Goal: Communication & Community: Participate in discussion

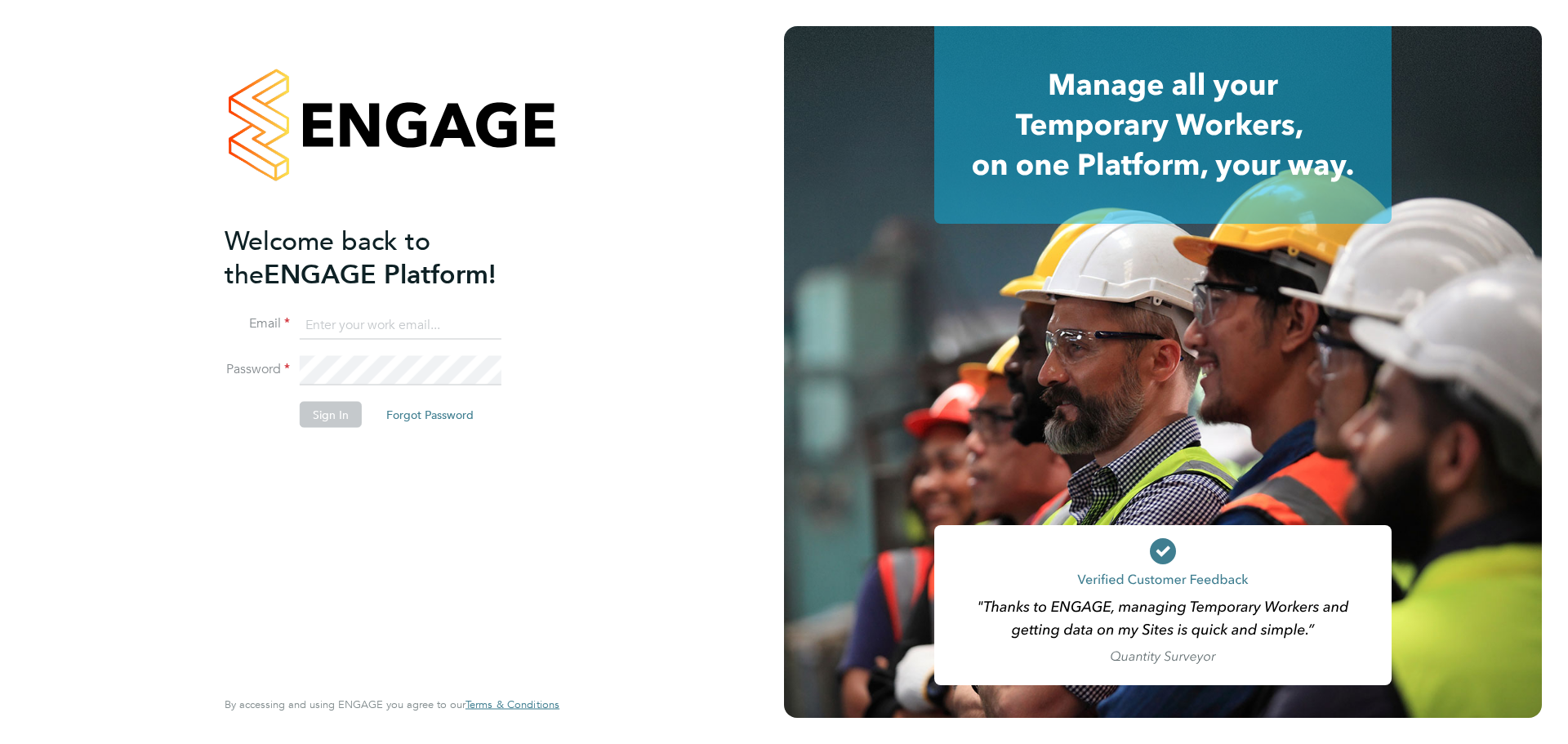
type input "jordan.williams@morganhunt.com"
click at [316, 408] on button "Sign In" at bounding box center [331, 414] width 62 height 26
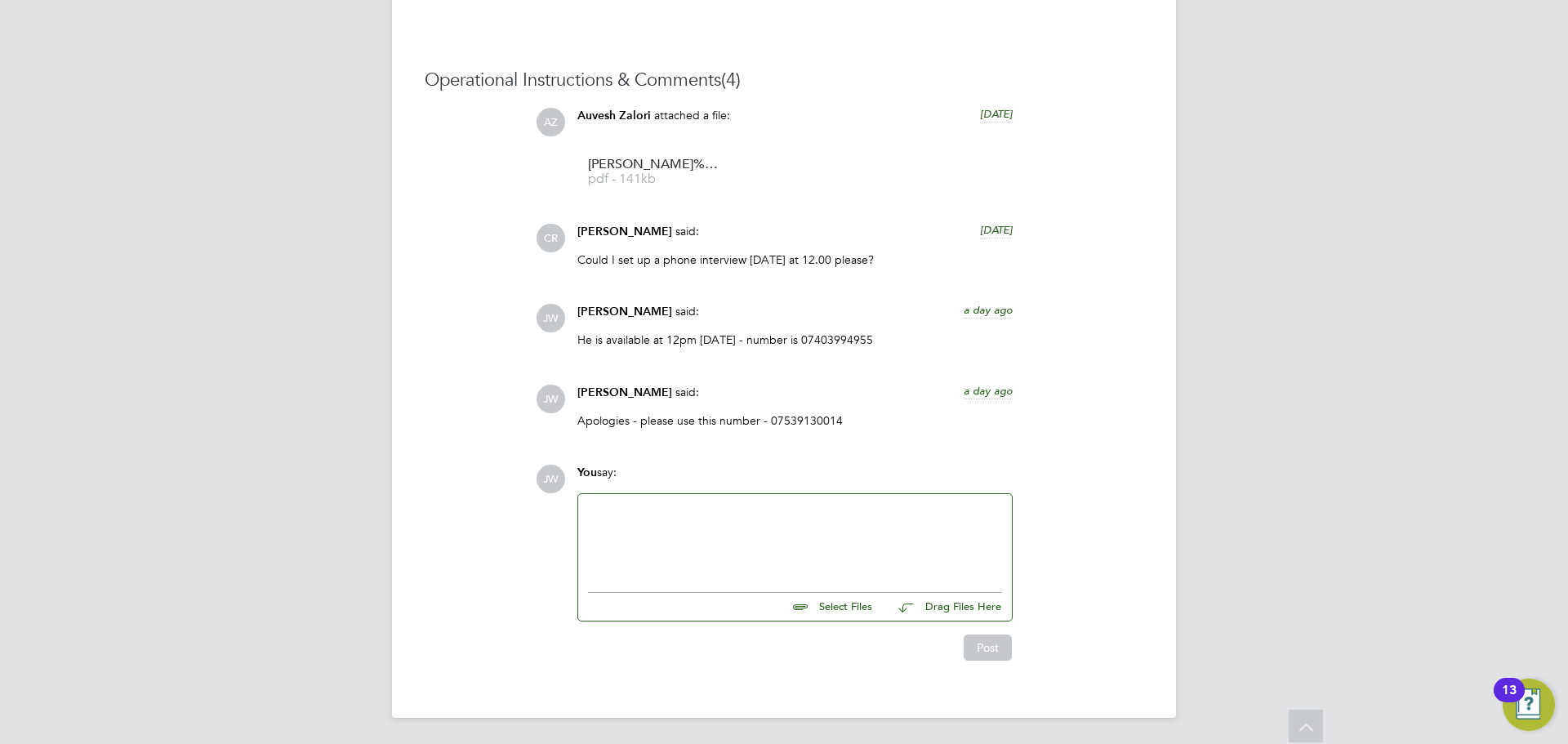
scroll to position [1473, 0]
drag, startPoint x: 719, startPoint y: 556, endPoint x: 714, endPoint y: 548, distance: 9.4
click at [717, 556] on div at bounding box center [794, 539] width 414 height 70
click at [673, 540] on div at bounding box center [794, 539] width 414 height 70
click at [717, 526] on div at bounding box center [794, 539] width 414 height 70
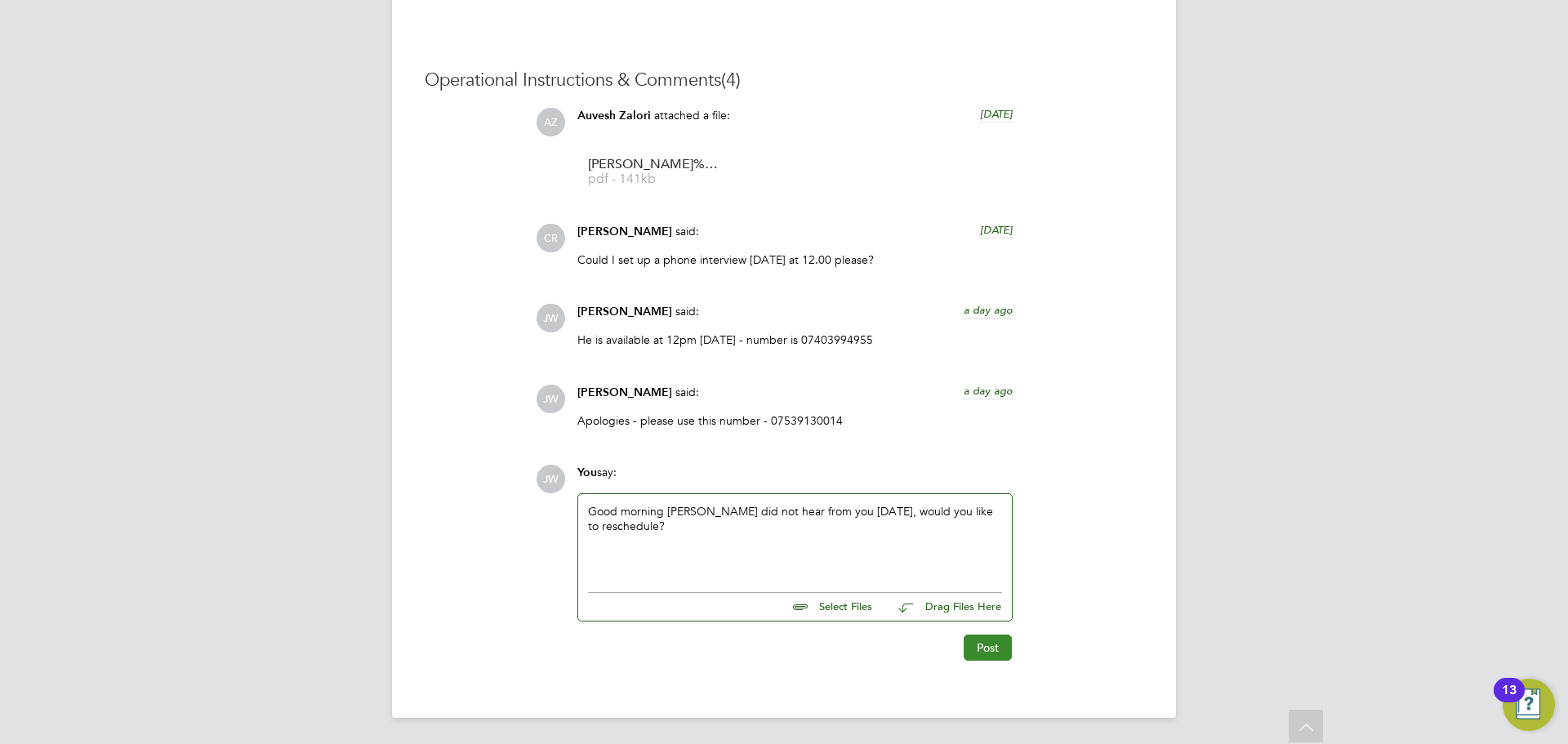
click at [983, 647] on button "Post" at bounding box center [988, 647] width 49 height 26
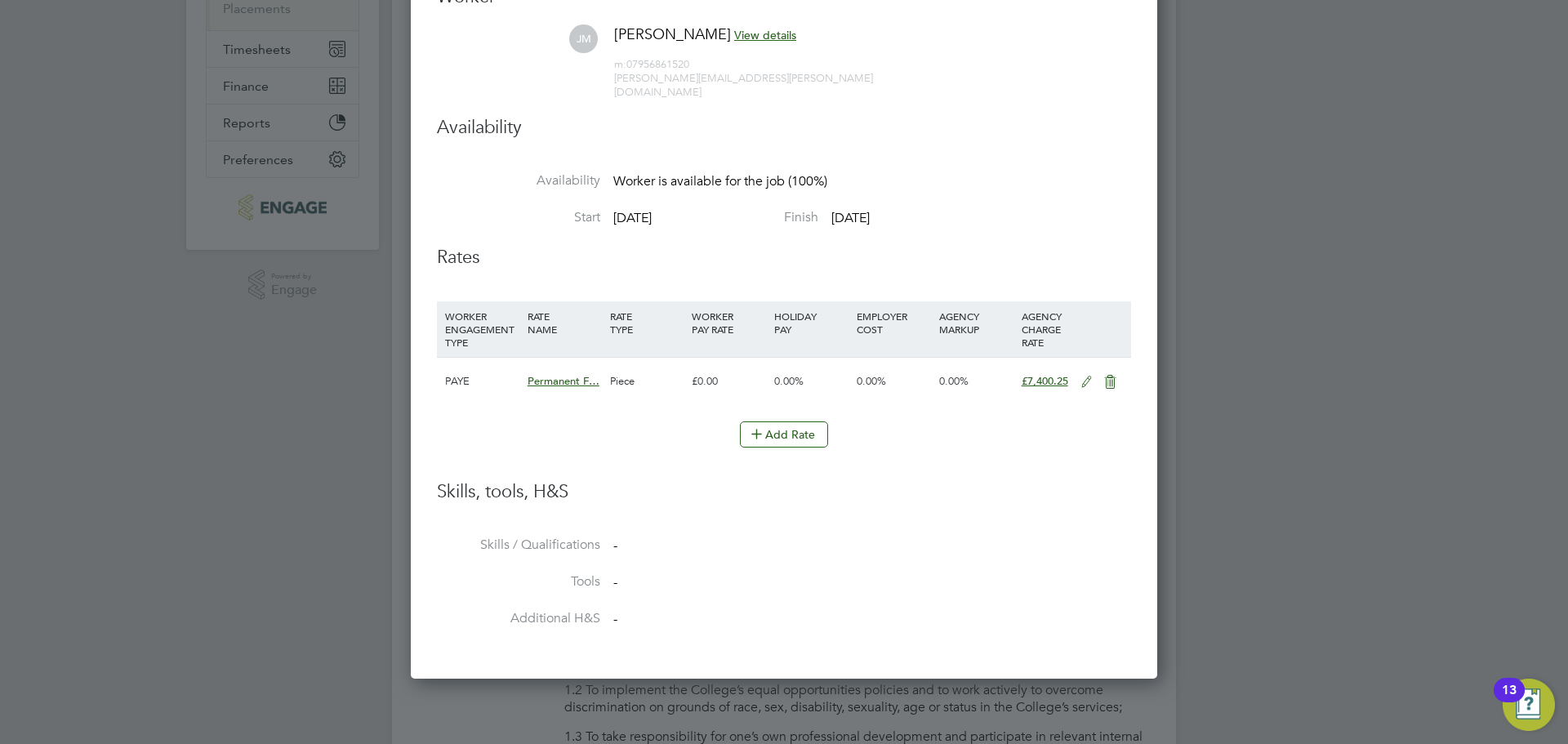
scroll to position [164, 0]
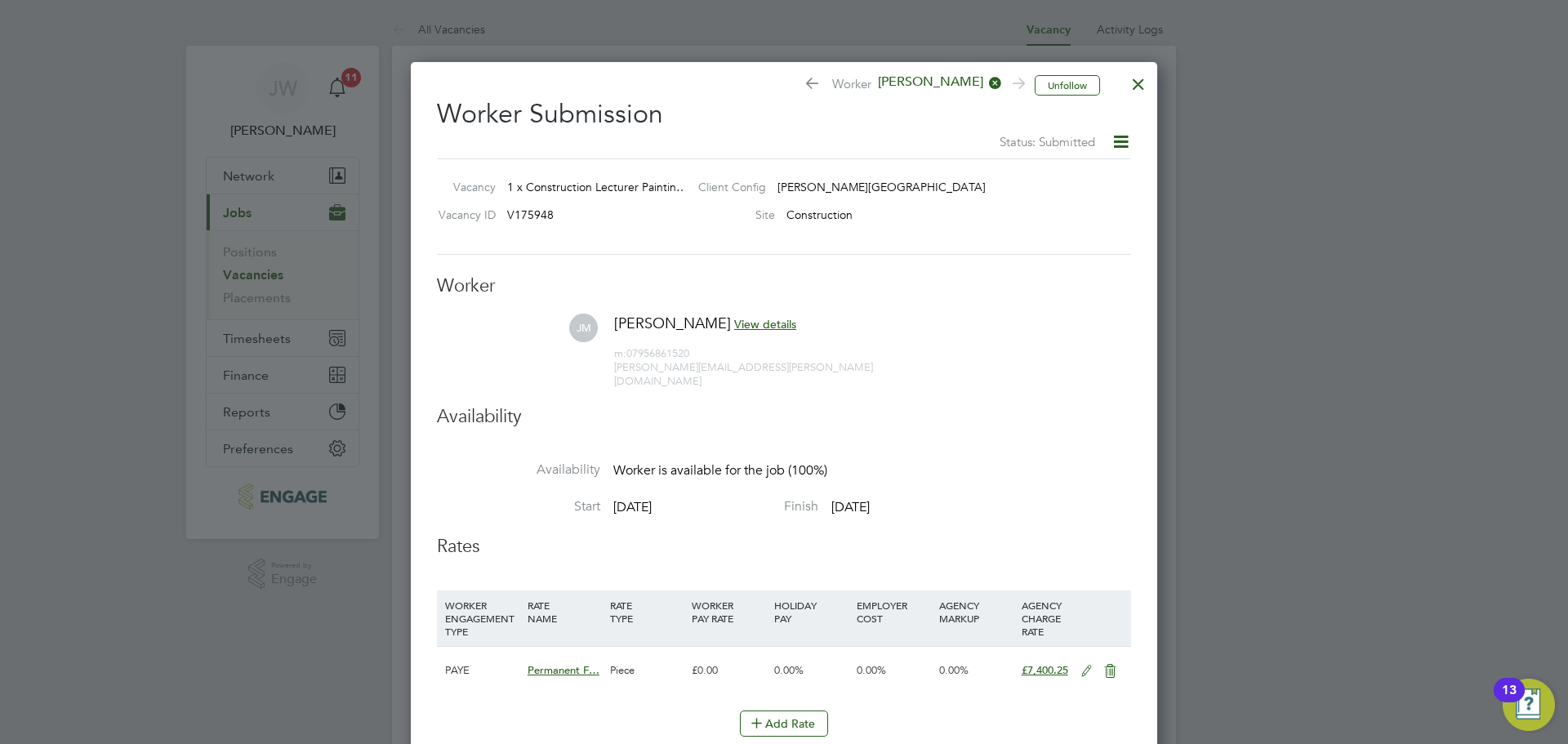
click at [1136, 85] on div at bounding box center [1138, 80] width 30 height 30
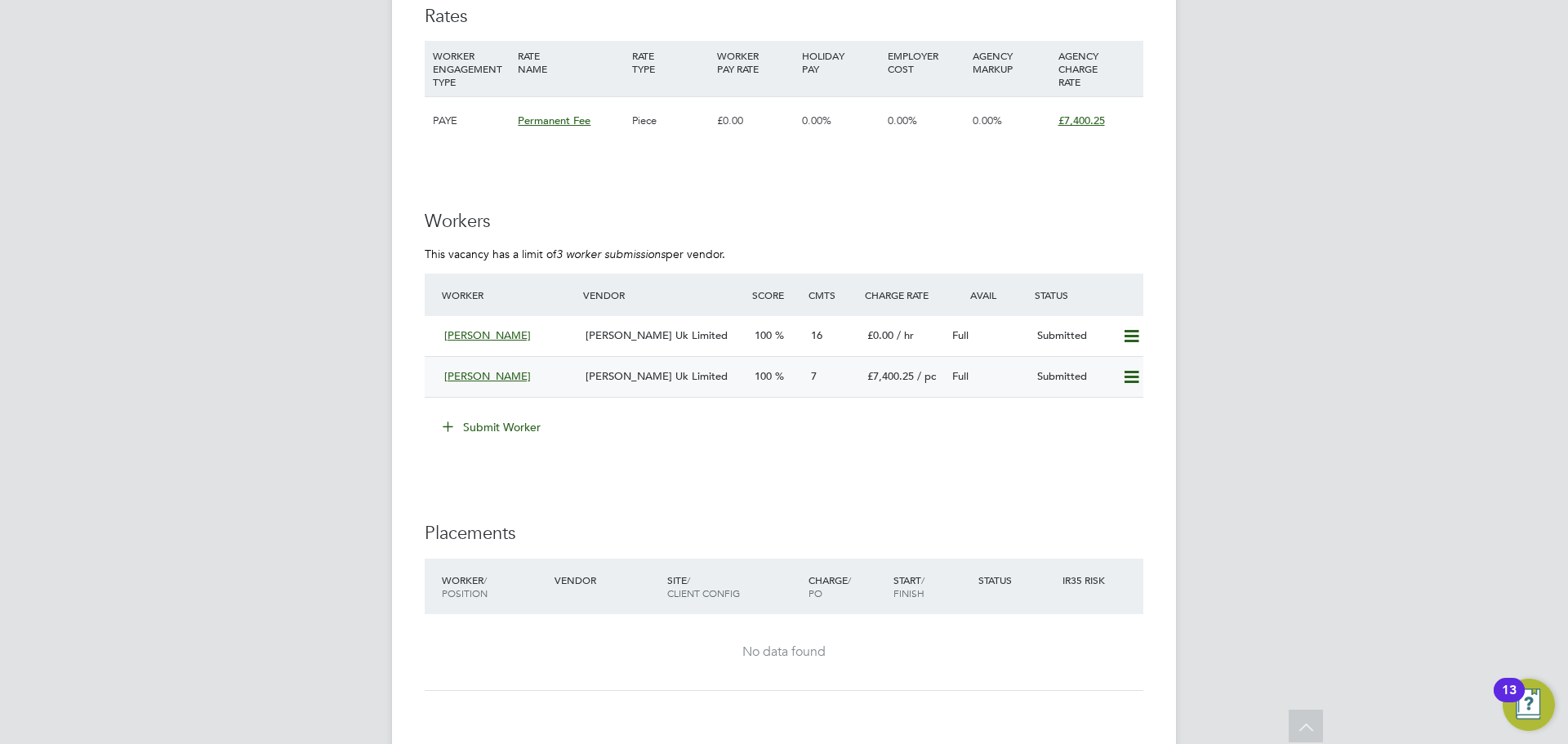
click at [633, 378] on span "[PERSON_NAME] Uk Limited" at bounding box center [657, 376] width 142 height 13
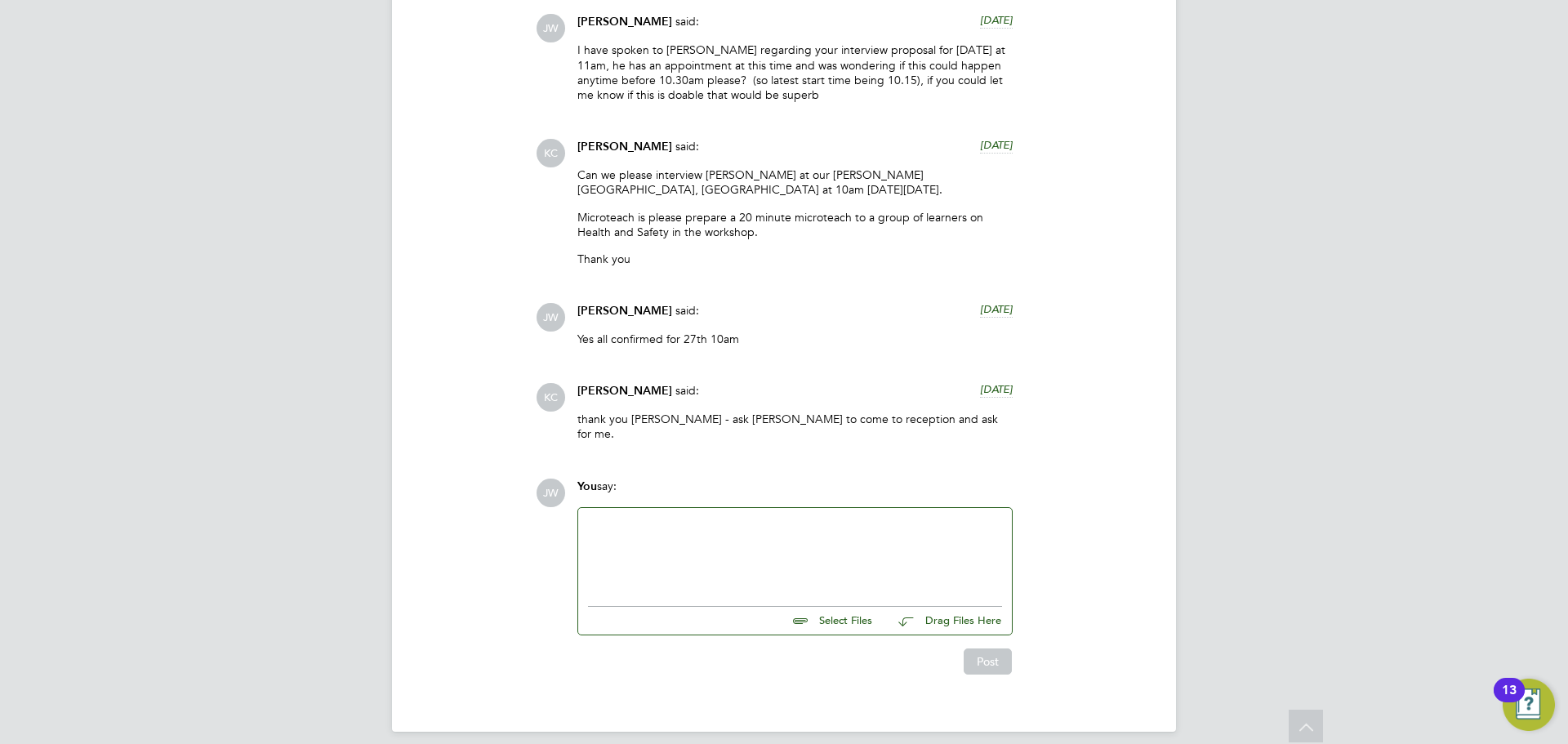
click at [717, 525] on div at bounding box center [794, 553] width 414 height 70
click at [988, 651] on button "Post" at bounding box center [988, 661] width 49 height 26
